Goal: Register for event/course

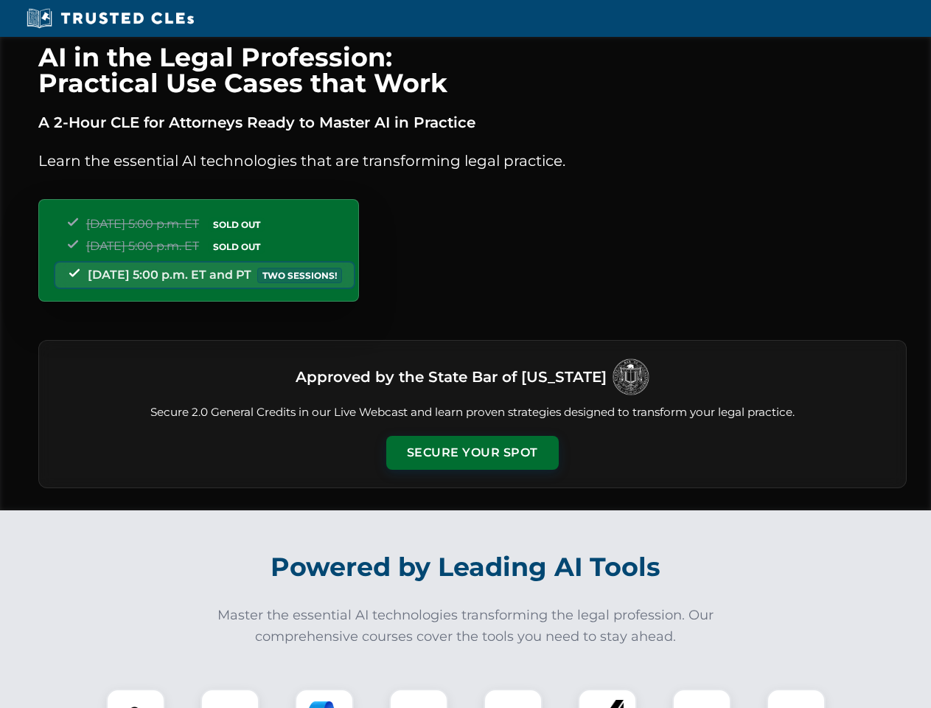
click at [472, 453] on button "Secure Your Spot" at bounding box center [472, 453] width 173 height 34
click at [136, 698] on img at bounding box center [135, 718] width 43 height 43
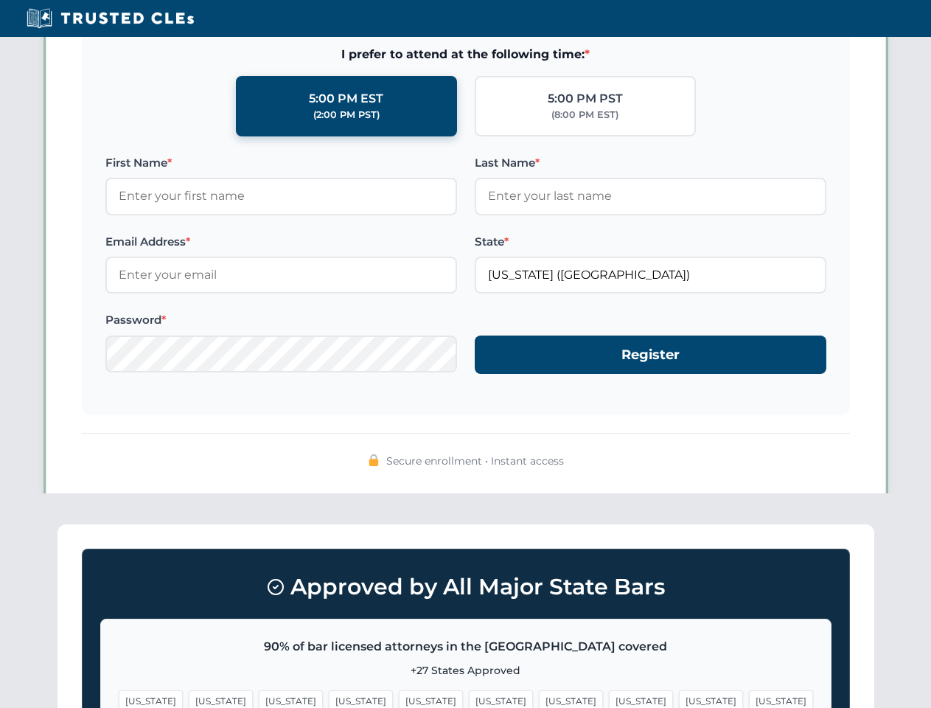
click at [539, 698] on span "[US_STATE]" at bounding box center [571, 700] width 64 height 21
click at [679, 698] on span "[US_STATE]" at bounding box center [711, 700] width 64 height 21
